Goal: Find specific page/section: Find specific page/section

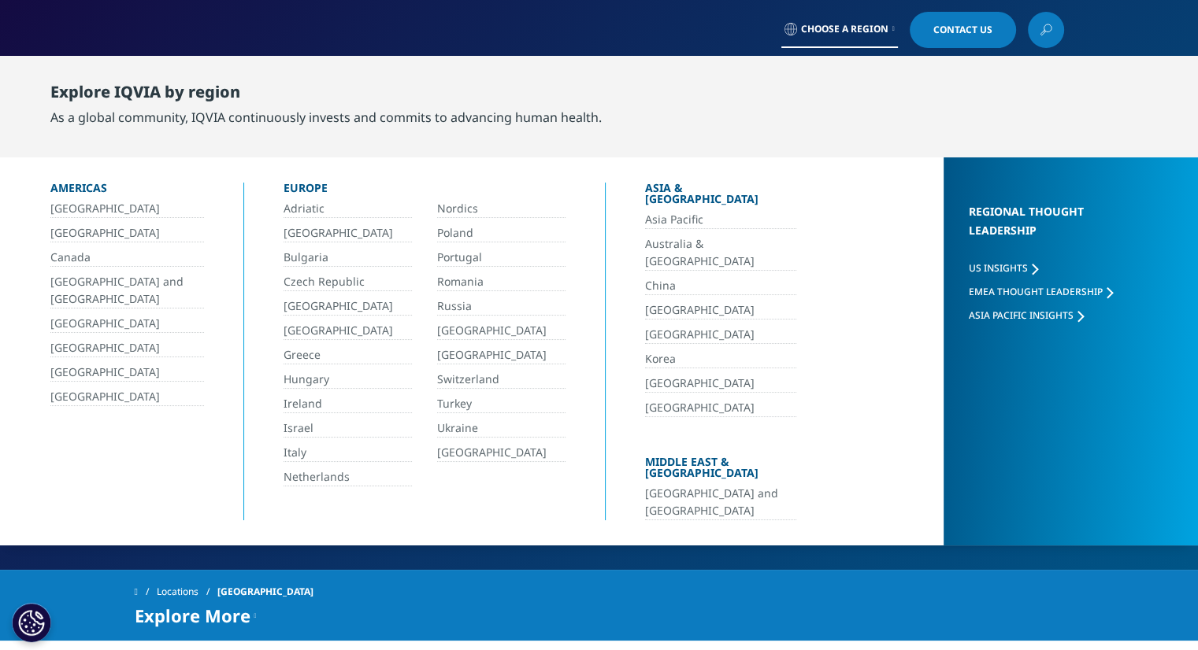
click at [542, 117] on div "As a global community, IQVIA continuously invests and commits to advancing huma…" at bounding box center [325, 117] width 551 height 19
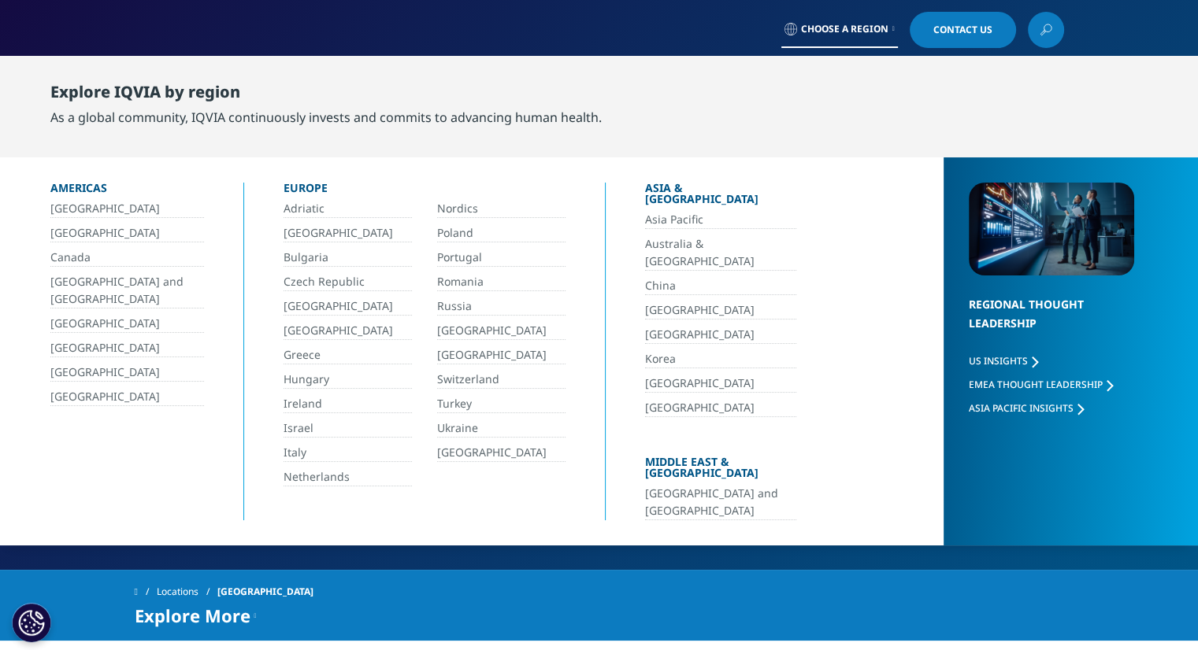
click at [756, 45] on div "Choose a Region Contact Us" at bounding box center [599, 30] width 929 height 36
click at [842, 35] on span "Choose a Region" at bounding box center [844, 29] width 87 height 13
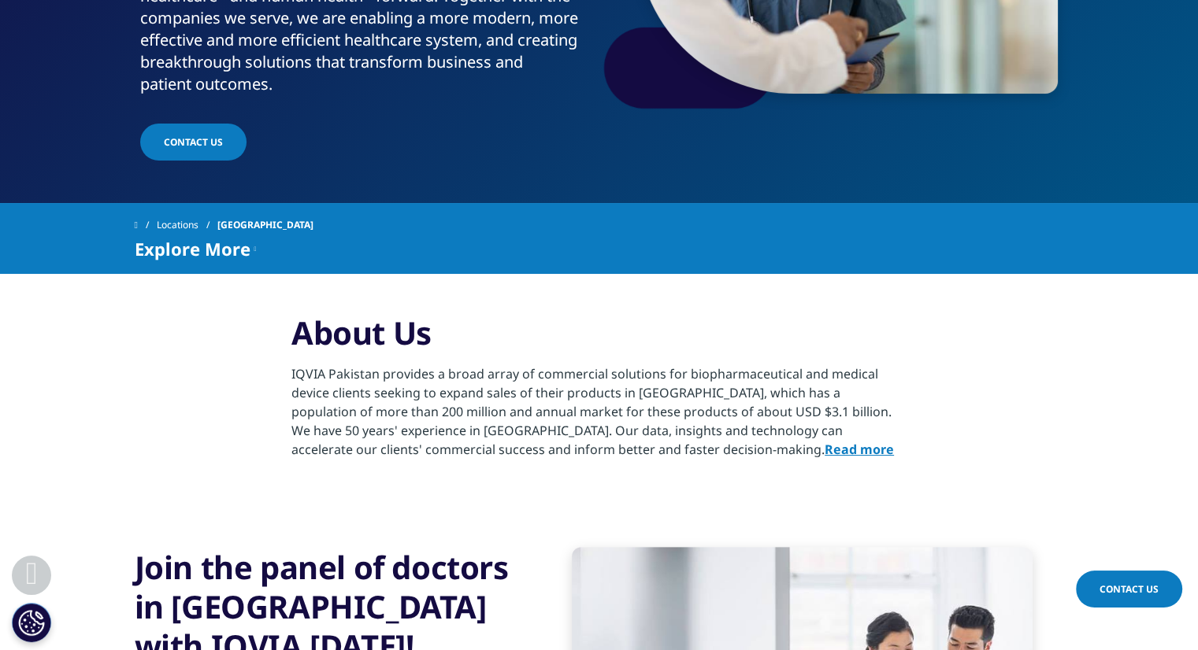
scroll to position [371, 0]
